Goal: Task Accomplishment & Management: Complete application form

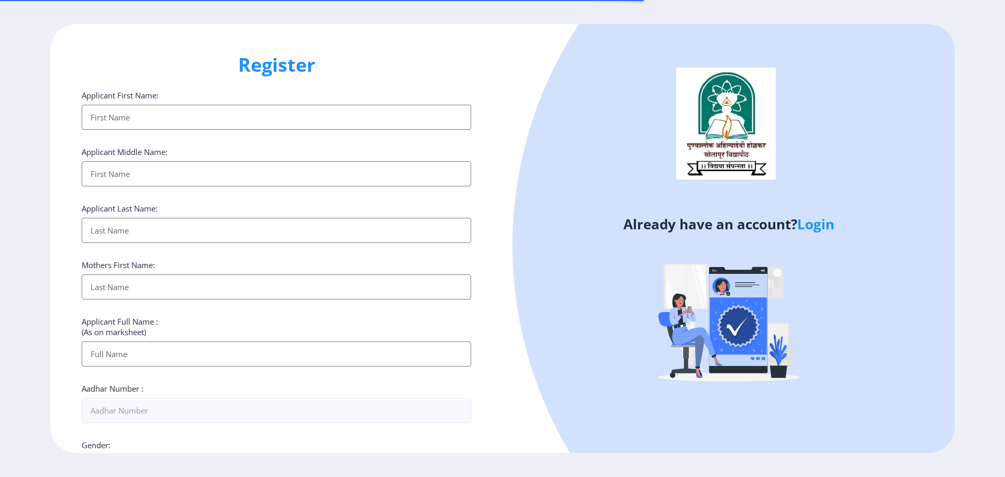
select select
click at [829, 230] on link "Login" at bounding box center [815, 224] width 37 height 19
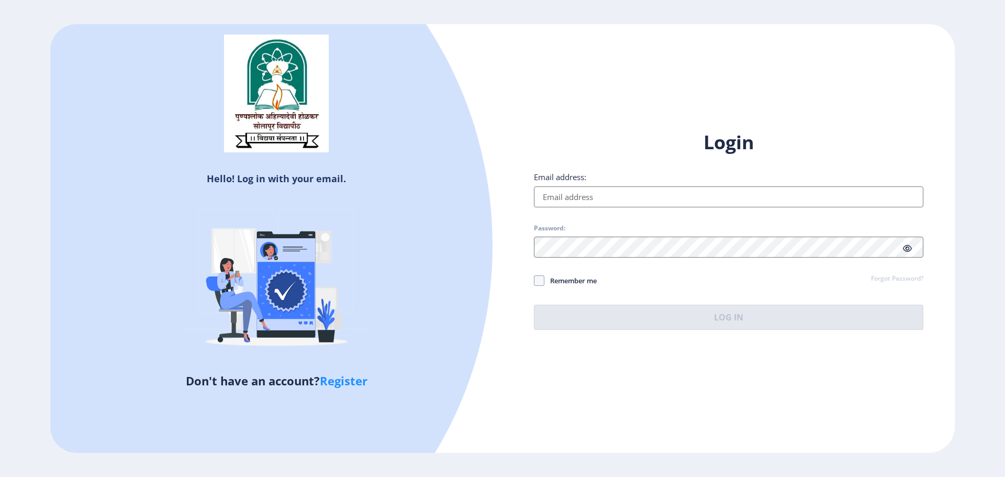
click at [616, 187] on input "Email address:" at bounding box center [728, 196] width 389 height 21
type input "[EMAIL_ADDRESS][DOMAIN_NAME]"
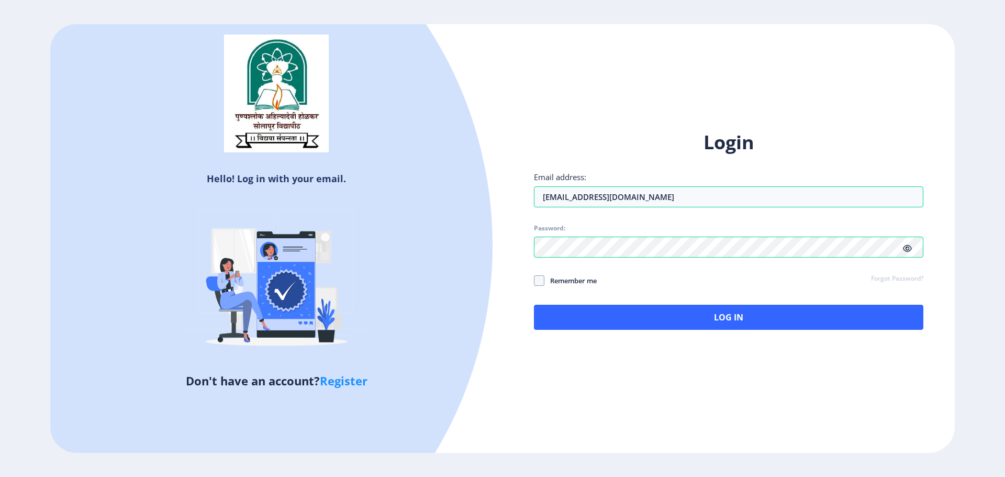
drag, startPoint x: 543, startPoint y: 282, endPoint x: 563, endPoint y: 293, distance: 23.2
click at [543, 282] on span at bounding box center [539, 280] width 10 height 10
click at [534, 281] on input "Remember me" at bounding box center [534, 281] width 1 height 1
checkbox input "true"
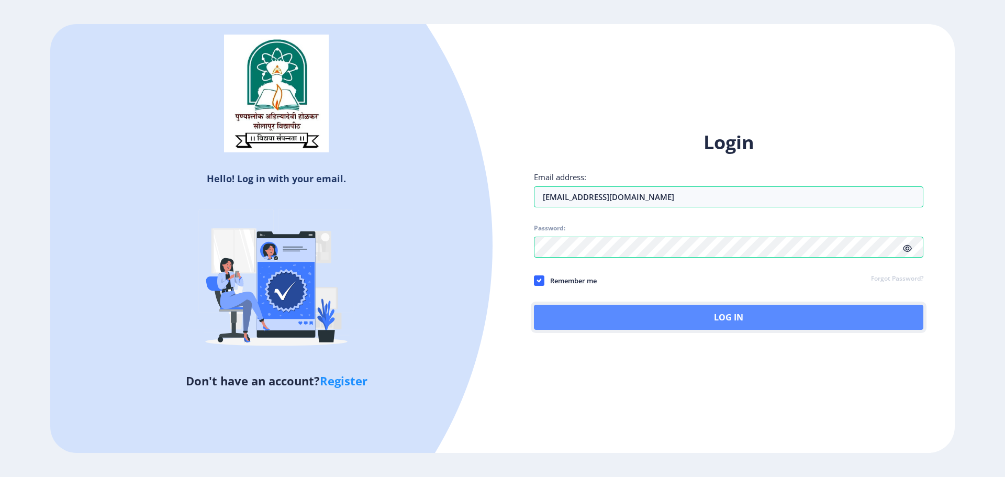
click at [737, 314] on button "Log In" at bounding box center [728, 317] width 389 height 25
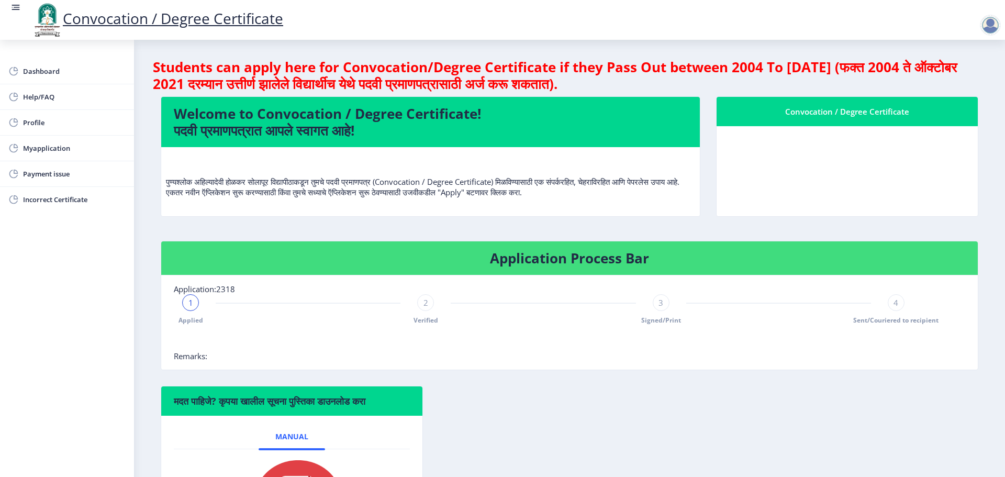
scroll to position [105, 0]
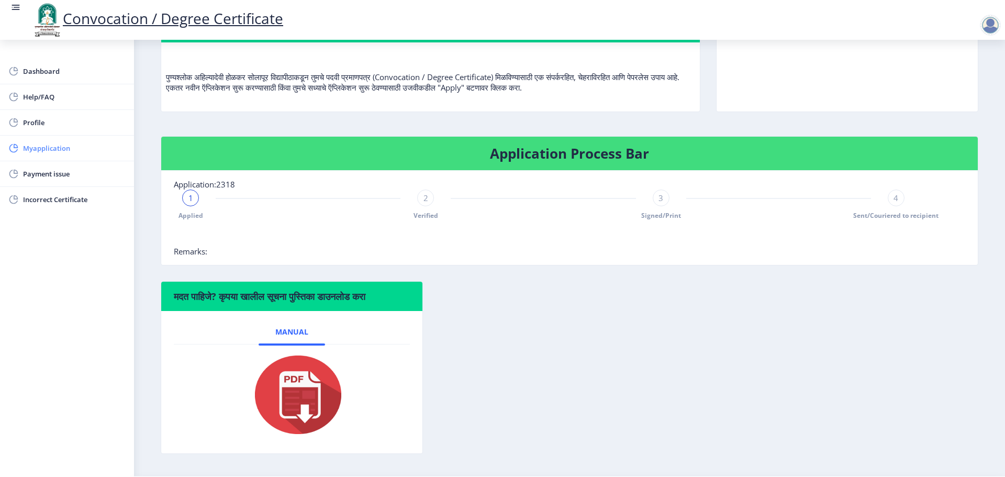
click at [62, 151] on span "Myapplication" at bounding box center [74, 148] width 103 height 13
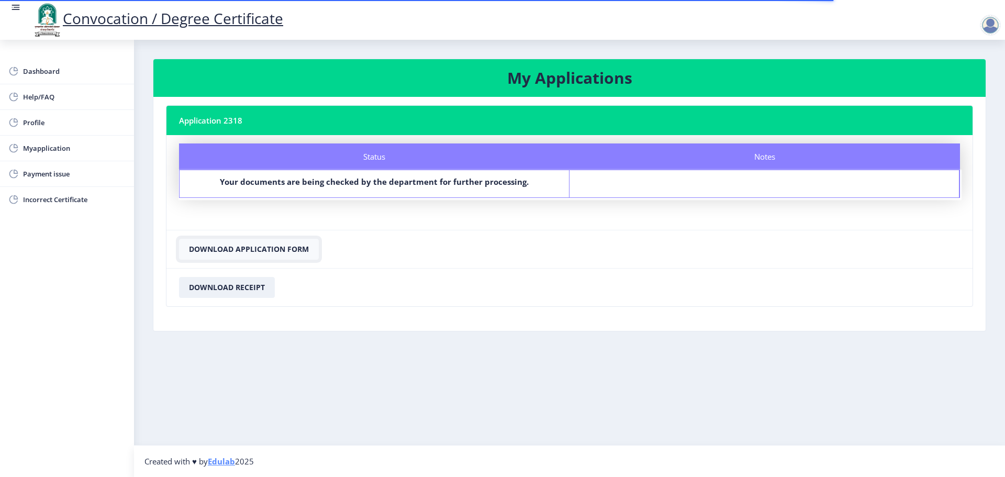
click at [275, 248] on button "Download Application Form" at bounding box center [249, 249] width 140 height 21
click at [260, 286] on button "Download Receipt" at bounding box center [227, 287] width 96 height 21
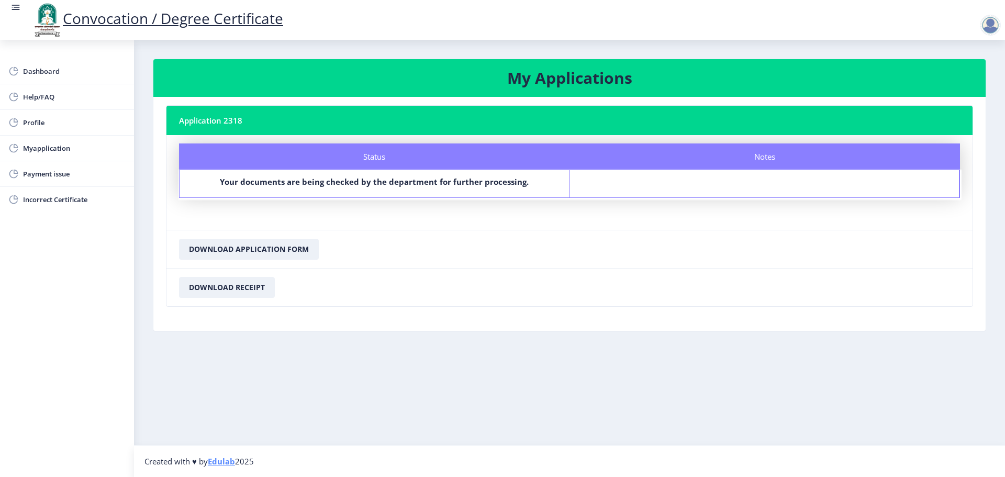
click at [991, 24] on div at bounding box center [990, 25] width 21 height 21
click at [954, 83] on span "Log out" at bounding box center [963, 81] width 67 height 13
